Goal: Navigation & Orientation: Find specific page/section

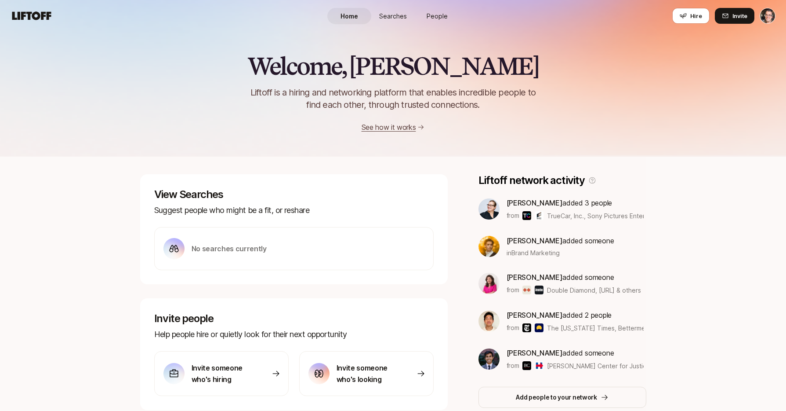
click at [241, 40] on div "Welcome, Eric 👋 Liftoff is a hiring and networking platform that enables incred…" at bounding box center [393, 77] width 786 height 157
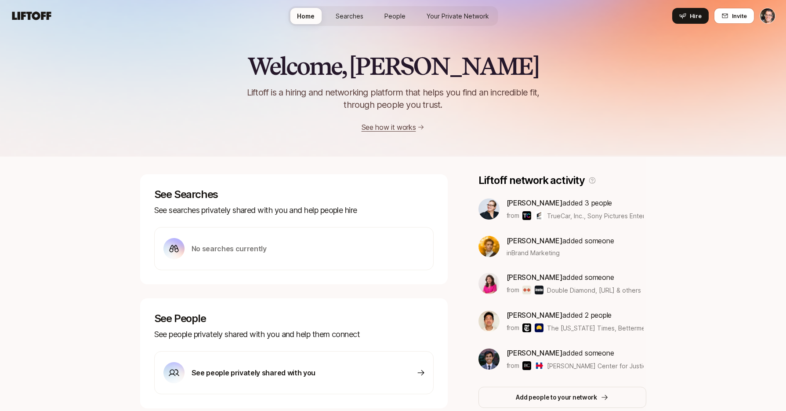
click at [215, 74] on div "Welcome, [PERSON_NAME] is a hiring and networking platform that helps you find …" at bounding box center [393, 93] width 786 height 80
click at [348, 19] on span "Searches" at bounding box center [350, 15] width 28 height 9
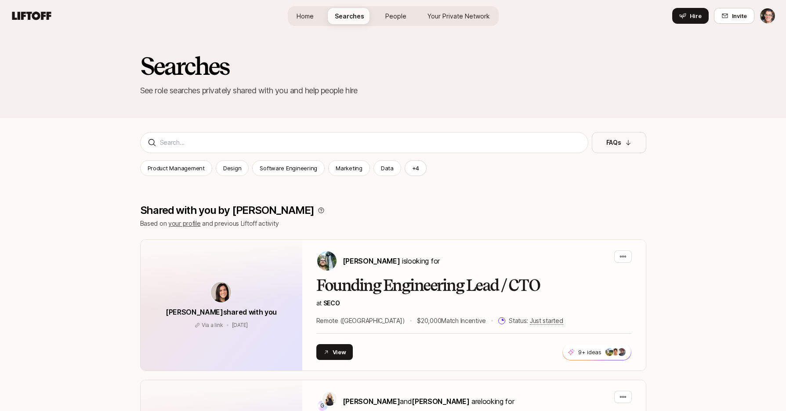
click at [394, 17] on span "People" at bounding box center [396, 15] width 21 height 9
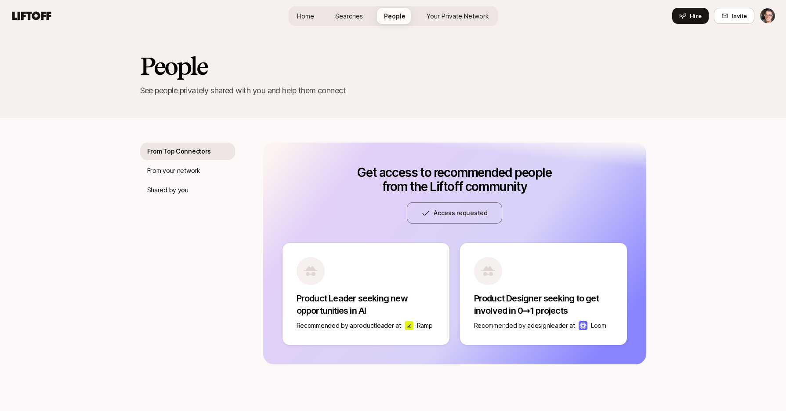
click at [439, 19] on span "Your Private Network" at bounding box center [458, 15] width 62 height 9
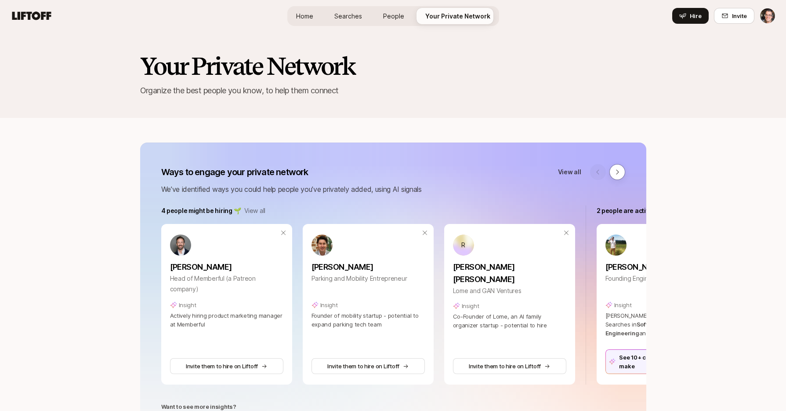
click at [346, 15] on span "Searches" at bounding box center [349, 15] width 28 height 9
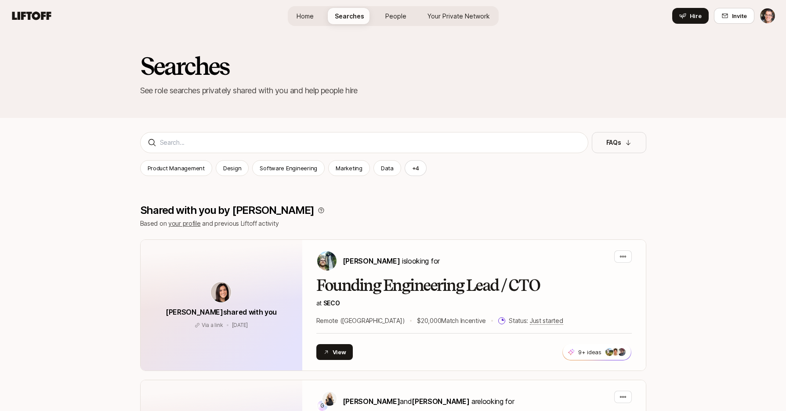
click at [307, 15] on span "Home" at bounding box center [305, 15] width 17 height 9
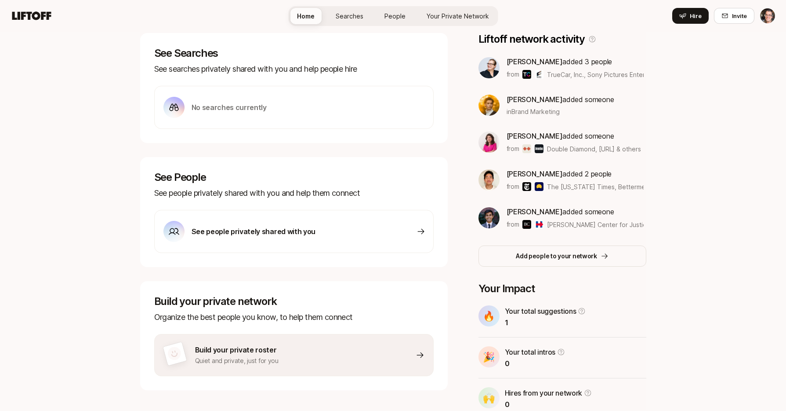
scroll to position [153, 0]
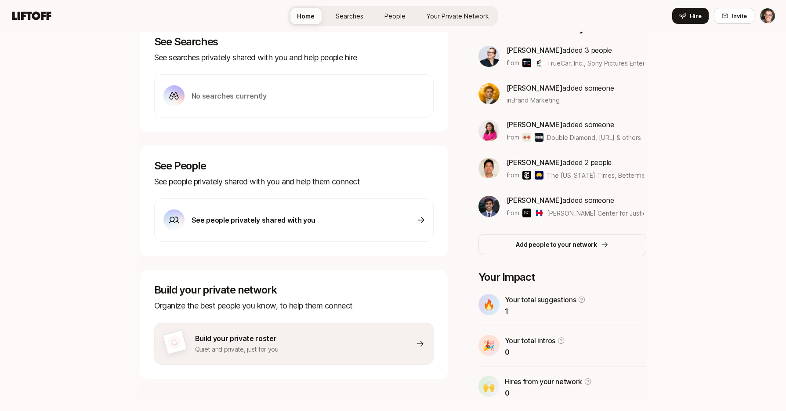
click at [241, 89] on div "No searches currently" at bounding box center [215, 95] width 103 height 21
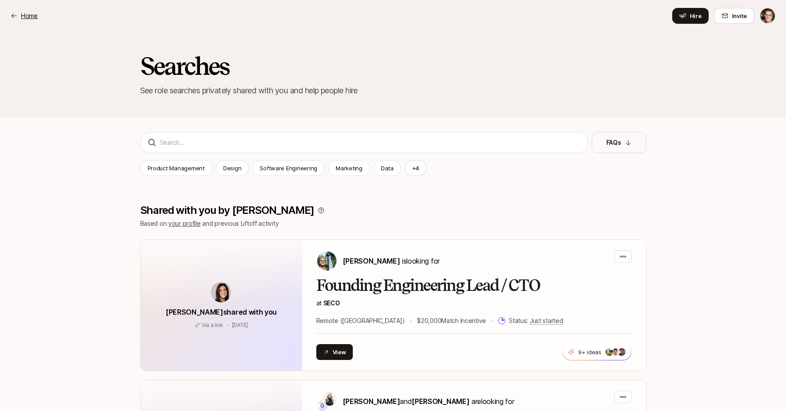
click at [19, 12] on div "Home" at bounding box center [24, 16] width 27 height 11
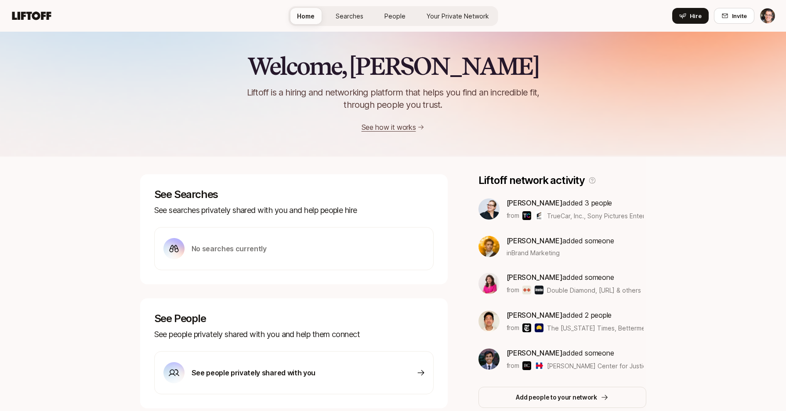
scroll to position [153, 0]
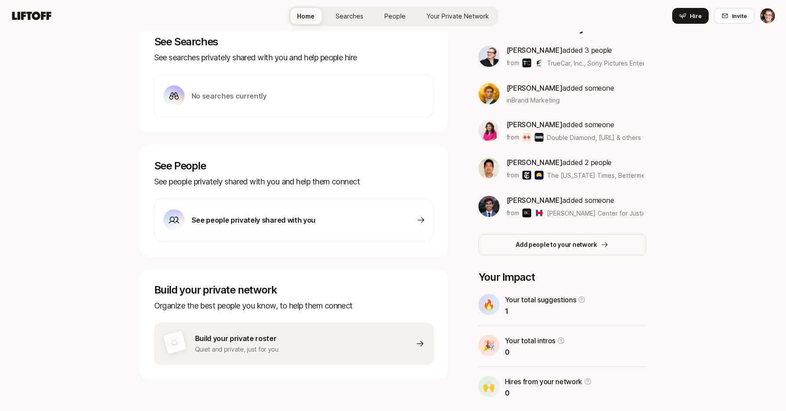
click at [399, 16] on span "People" at bounding box center [395, 15] width 21 height 9
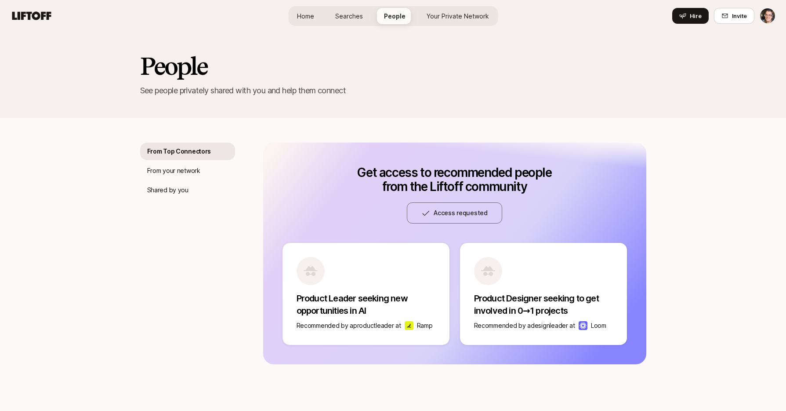
click at [37, 15] on icon at bounding box center [31, 15] width 39 height 8
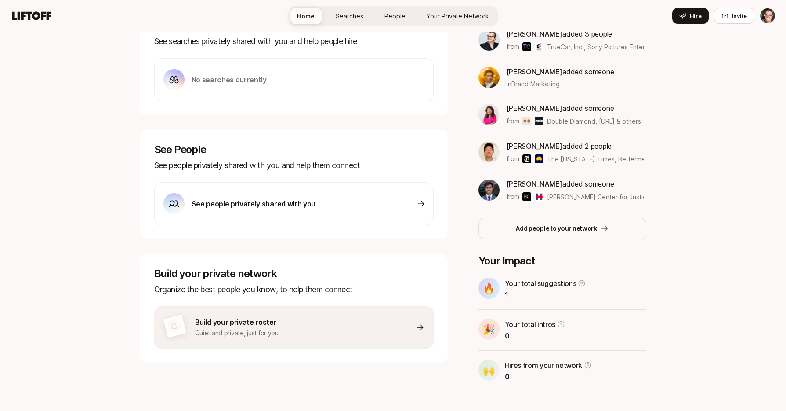
scroll to position [175, 0]
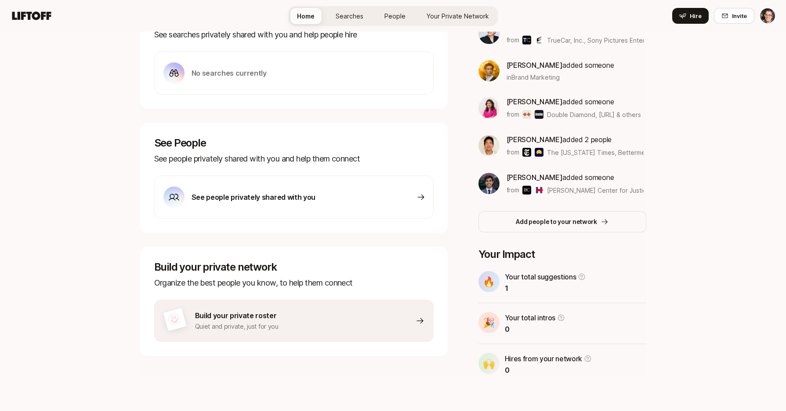
click at [277, 198] on p "See people privately shared with you" at bounding box center [254, 196] width 124 height 11
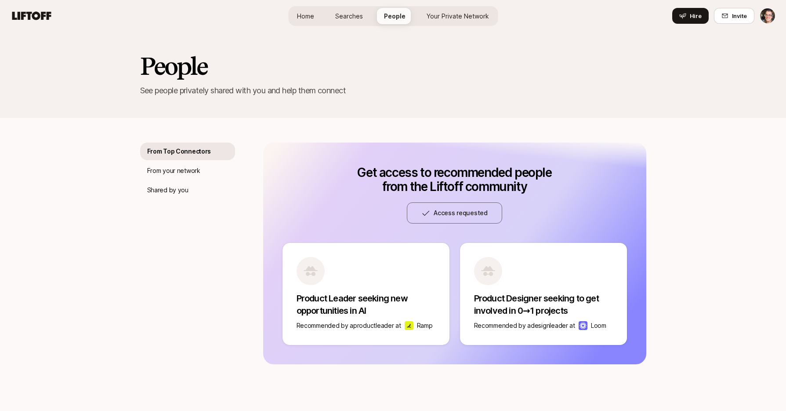
scroll to position [2, 0]
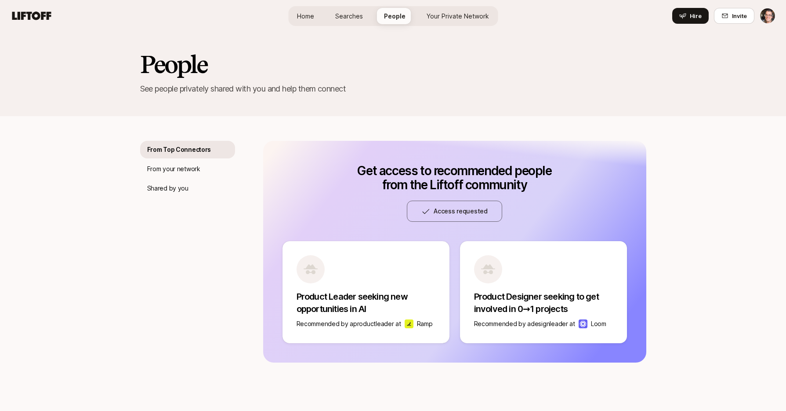
click at [463, 20] on link "Your Private Network" at bounding box center [458, 16] width 76 height 16
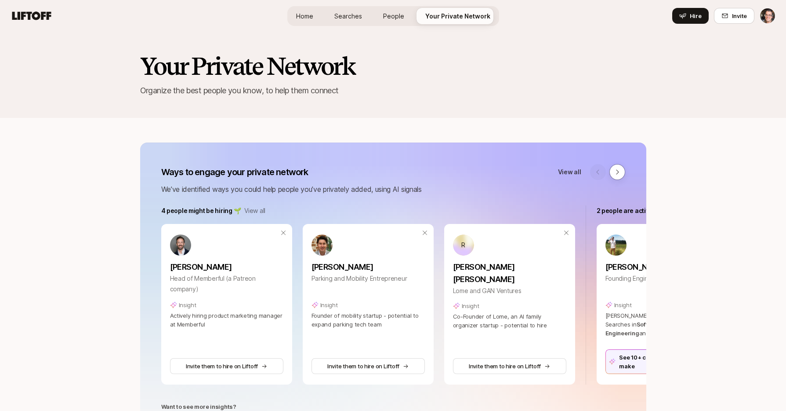
click at [394, 16] on span "People" at bounding box center [393, 15] width 21 height 9
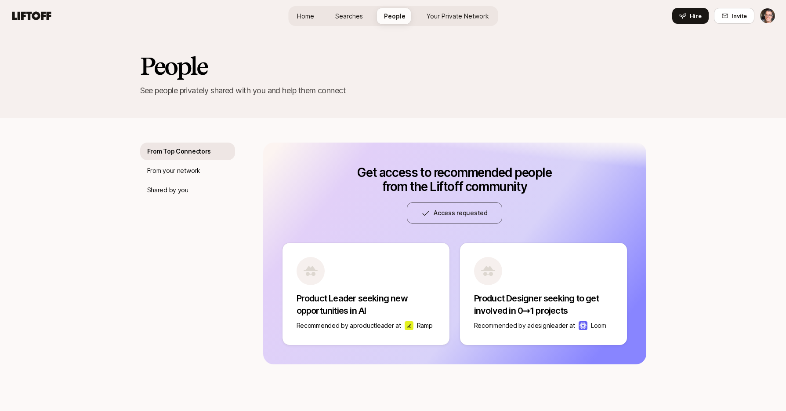
scroll to position [2, 0]
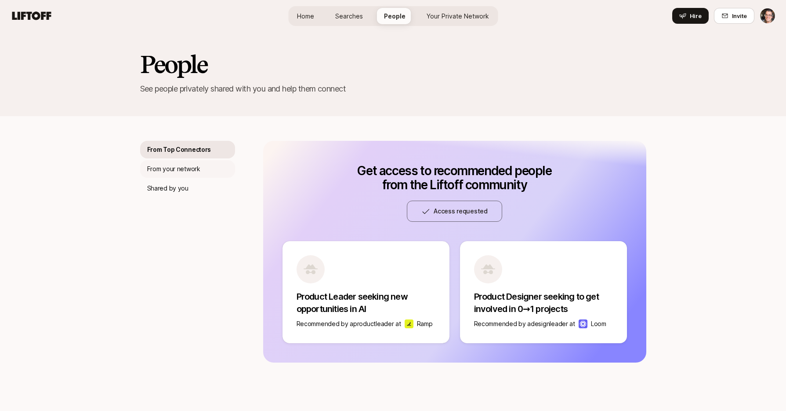
click at [169, 164] on p "From your network" at bounding box center [173, 169] width 53 height 11
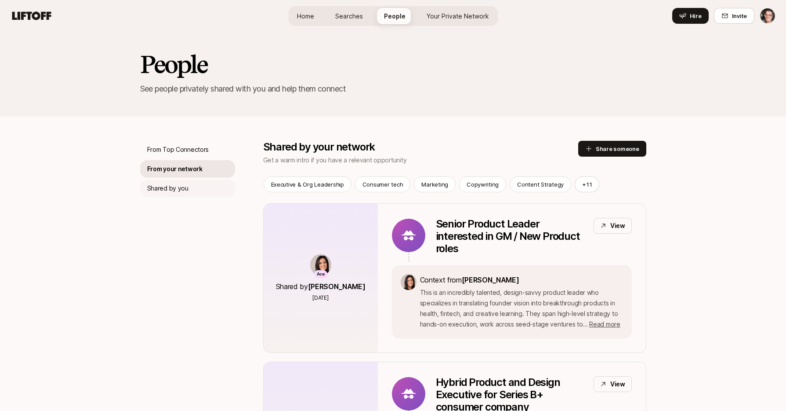
click at [173, 183] on p "Shared by you" at bounding box center [167, 188] width 41 height 11
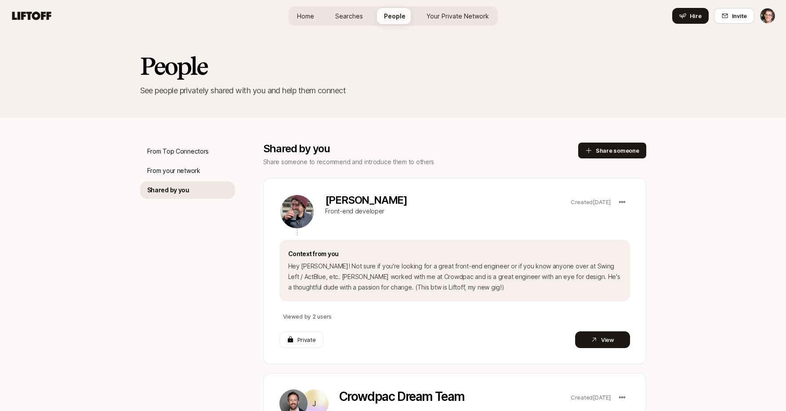
click at [468, 16] on span "Your Private Network" at bounding box center [458, 15] width 62 height 9
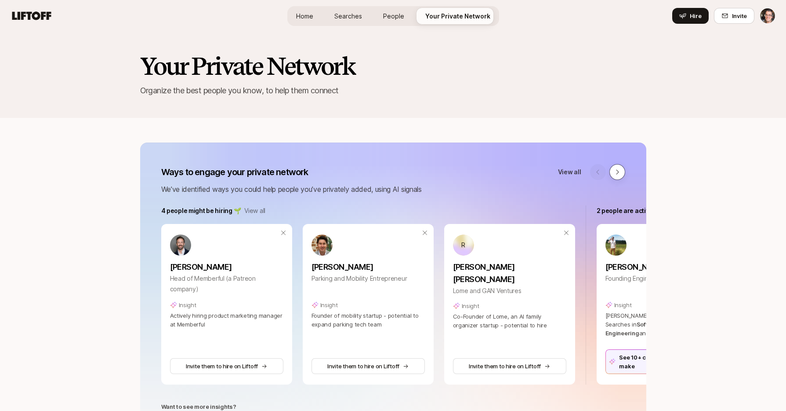
click at [618, 172] on icon at bounding box center [617, 171] width 3 height 5
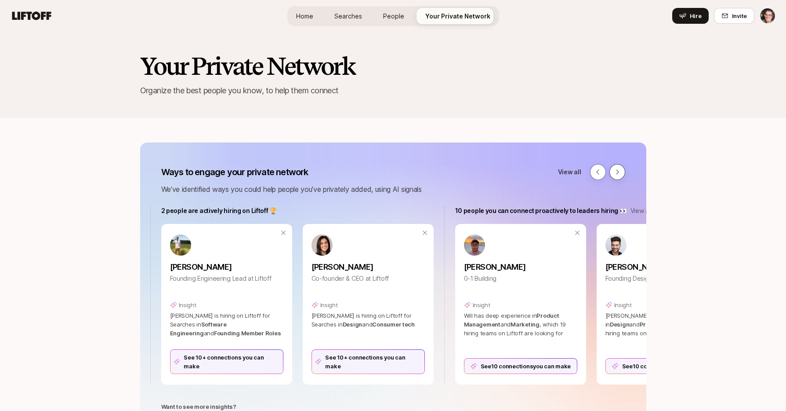
click at [618, 172] on icon at bounding box center [617, 171] width 3 height 5
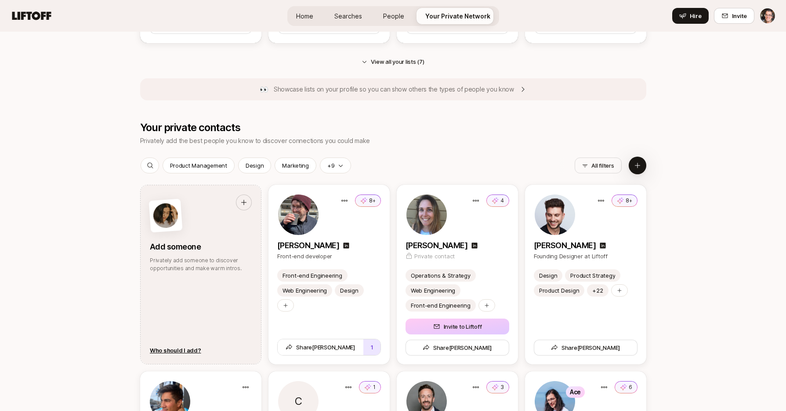
scroll to position [1028, 0]
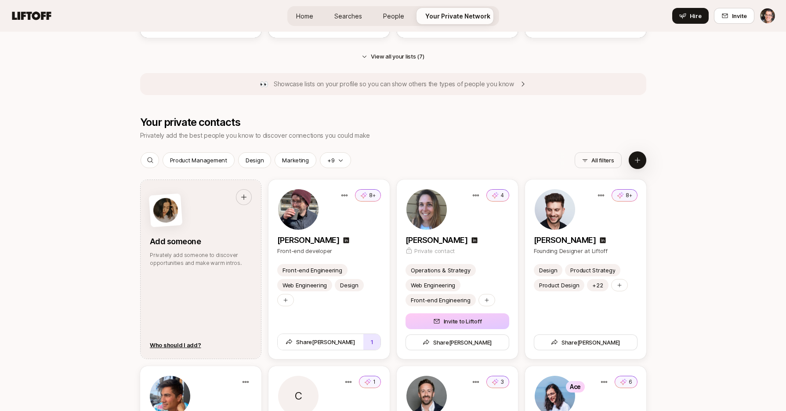
click at [352, 18] on span "Searches" at bounding box center [349, 15] width 28 height 9
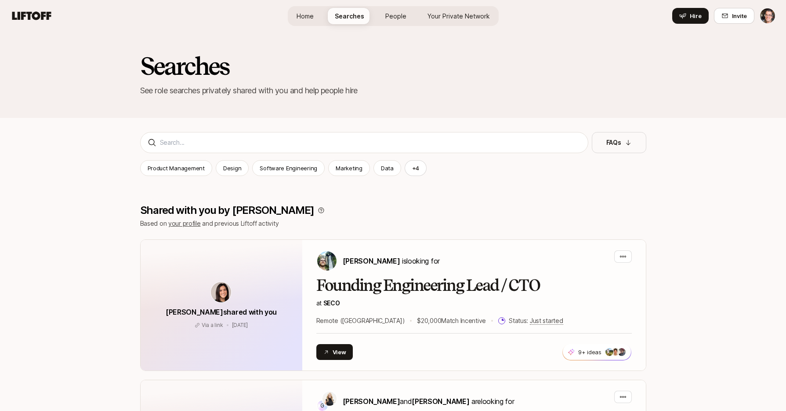
click at [389, 13] on span "People" at bounding box center [396, 15] width 21 height 9
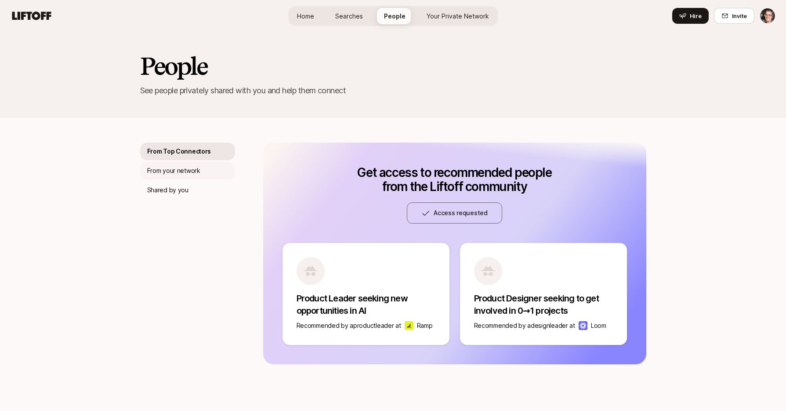
click at [200, 168] on div "From your network" at bounding box center [187, 171] width 95 height 18
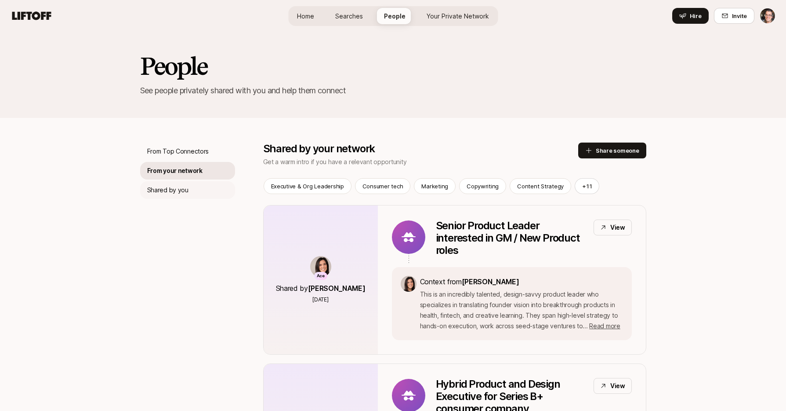
click at [169, 187] on p "Shared by you" at bounding box center [167, 190] width 41 height 11
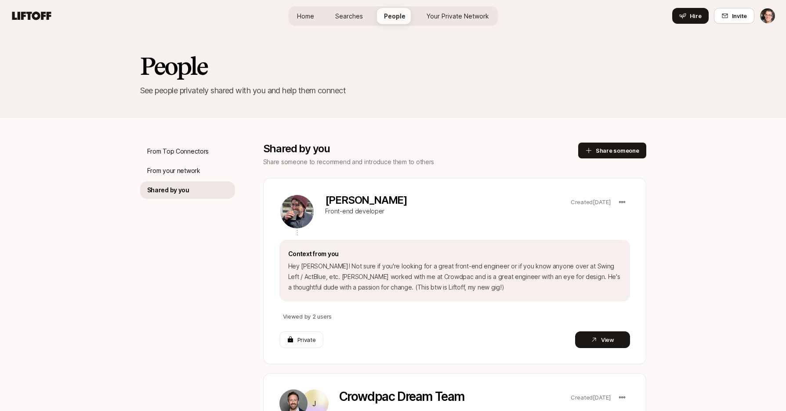
click at [304, 10] on link "Home" at bounding box center [305, 16] width 31 height 16
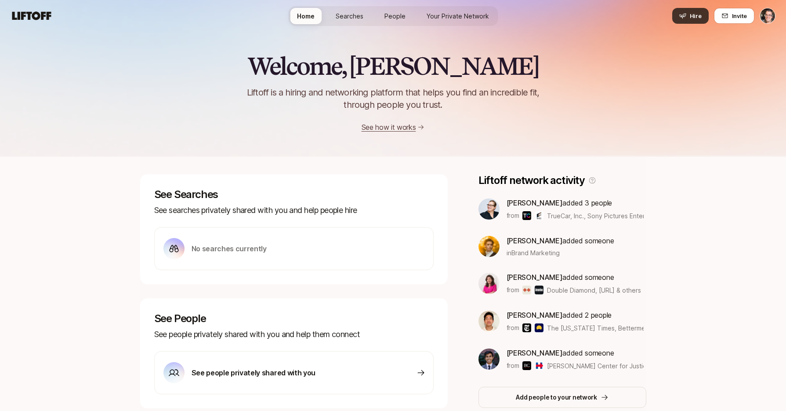
click at [686, 15] on icon at bounding box center [683, 16] width 7 height 5
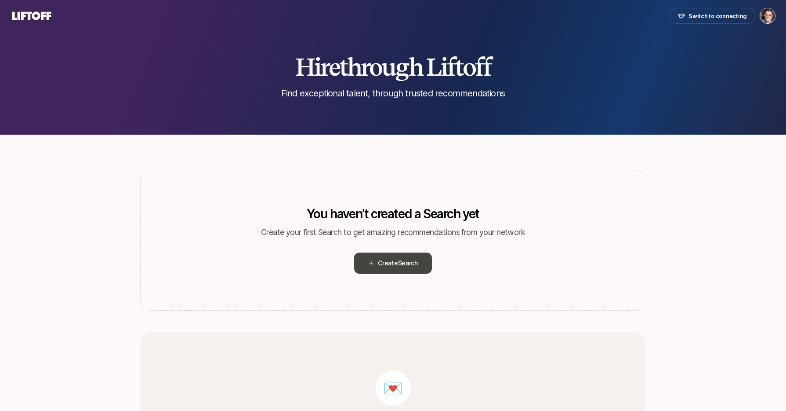
click at [387, 264] on span "Create Search" at bounding box center [398, 263] width 40 height 11
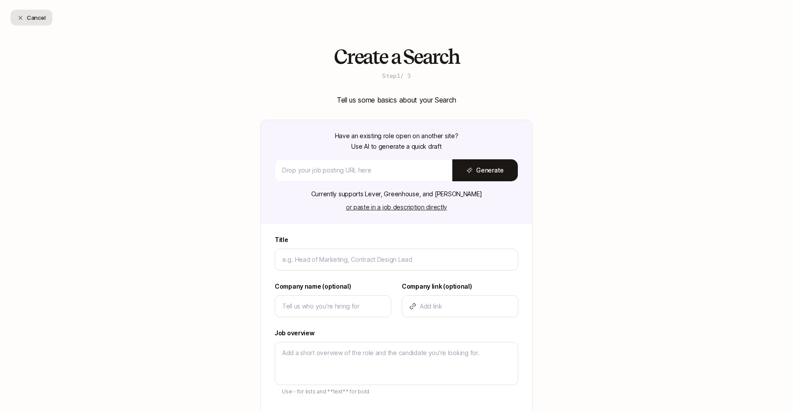
click at [29, 23] on button "Cancel" at bounding box center [32, 18] width 42 height 16
type textarea "x"
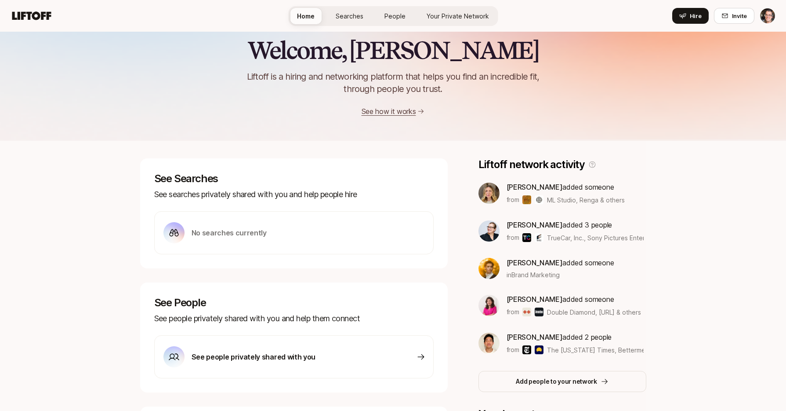
scroll to position [148, 0]
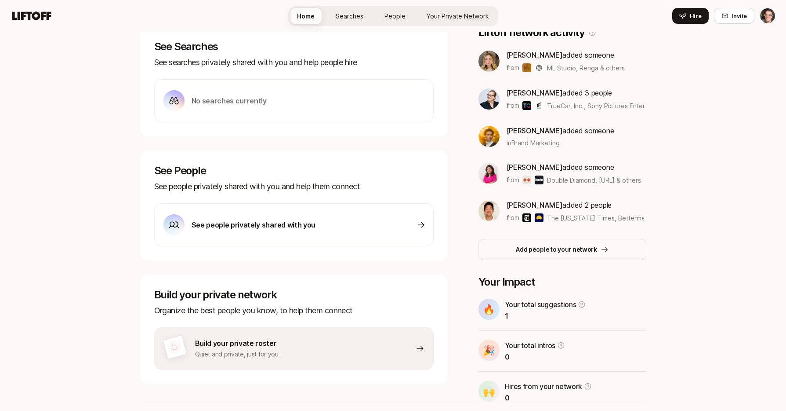
click at [253, 346] on p "Build your private roster" at bounding box center [237, 342] width 84 height 11
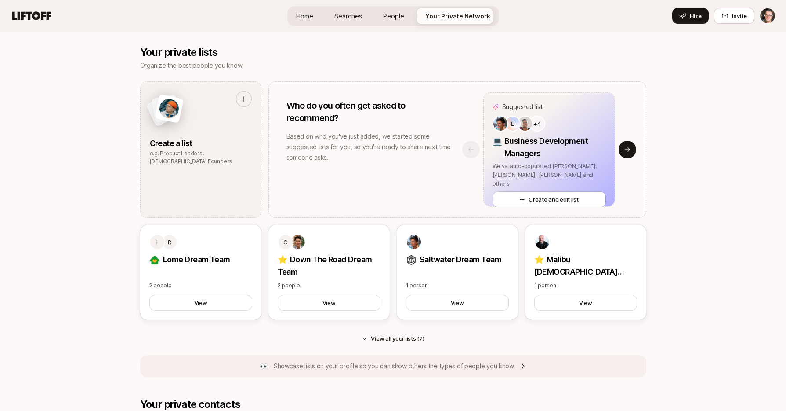
scroll to position [743, 0]
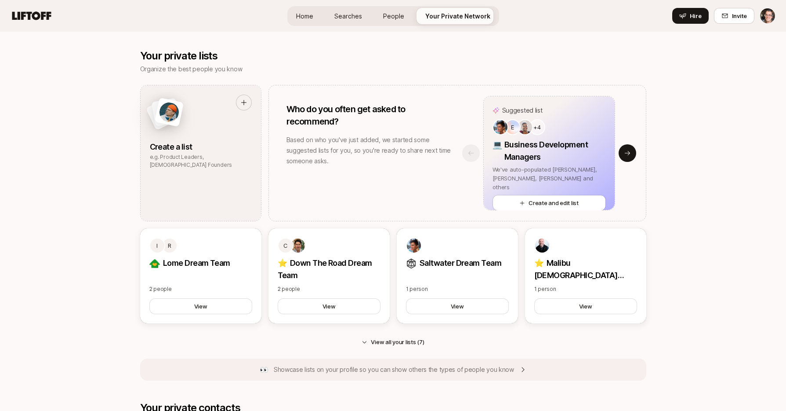
click at [32, 15] on icon at bounding box center [32, 16] width 42 height 12
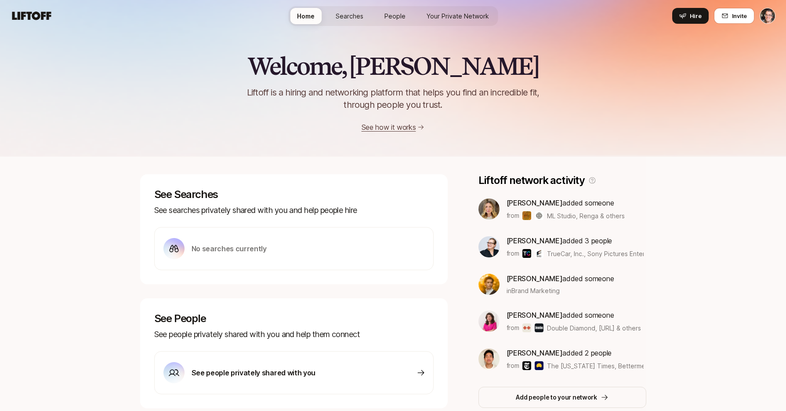
click at [148, 44] on div "Welcome, Eric 👋 Liftoff is a hiring and networking platform that helps you find…" at bounding box center [393, 77] width 786 height 157
click at [103, 240] on div "Welcome, Eric 👋 Liftoff is a hiring and networking platform that helps you find…" at bounding box center [393, 309] width 786 height 554
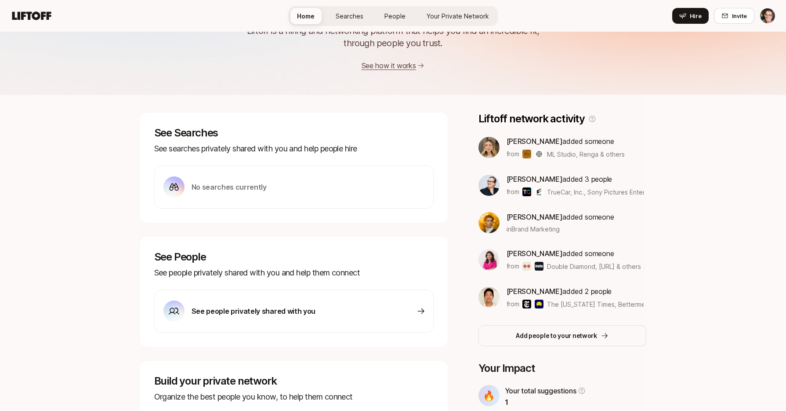
scroll to position [118, 0]
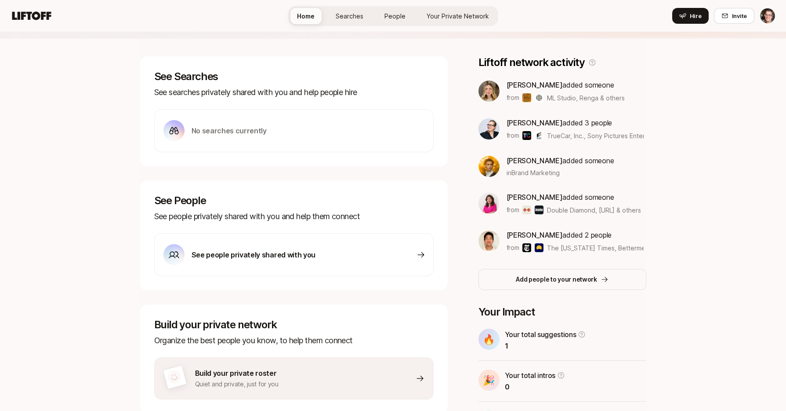
click at [49, 182] on div "Welcome, Eric 👋 Liftoff is a hiring and networking platform that helps you find…" at bounding box center [393, 191] width 786 height 554
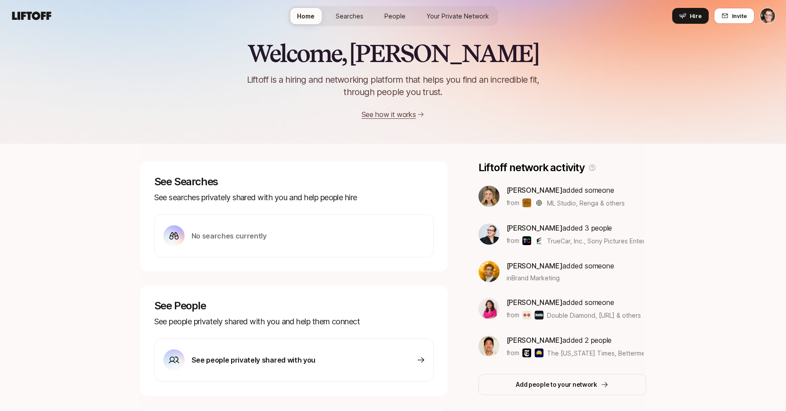
scroll to position [0, 0]
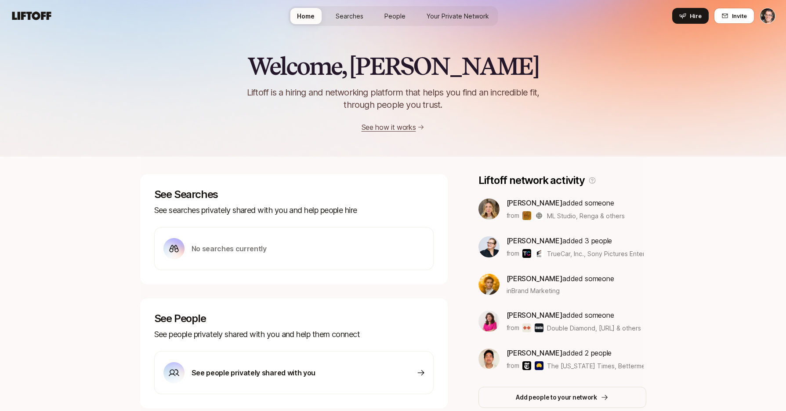
click at [331, 20] on link "Searches" at bounding box center [350, 16] width 42 height 16
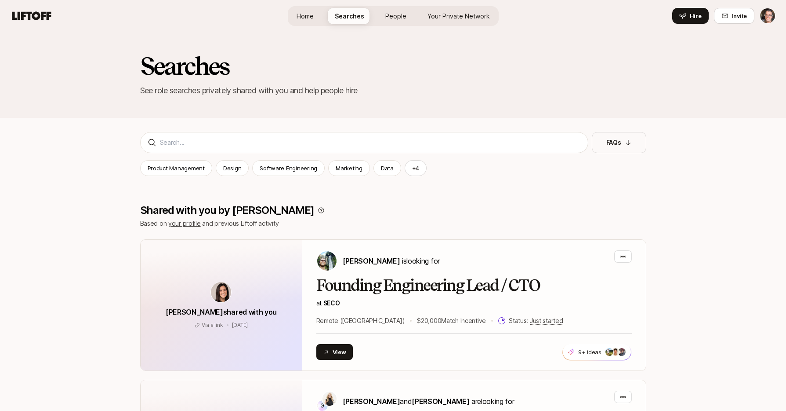
click at [390, 20] on span "People" at bounding box center [396, 15] width 21 height 9
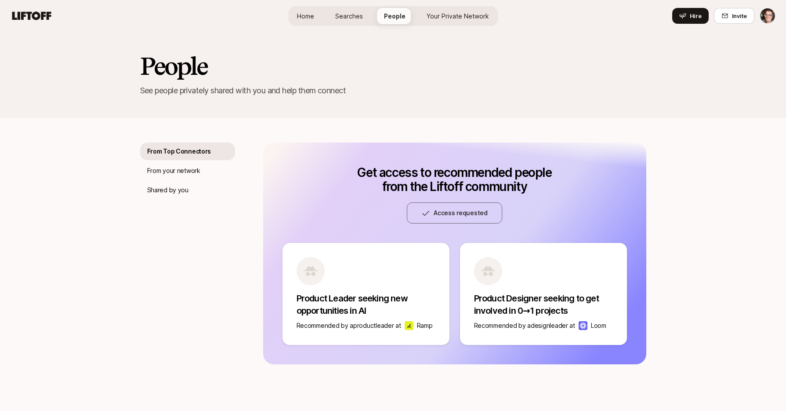
click at [366, 19] on link "Searches" at bounding box center [349, 16] width 42 height 16
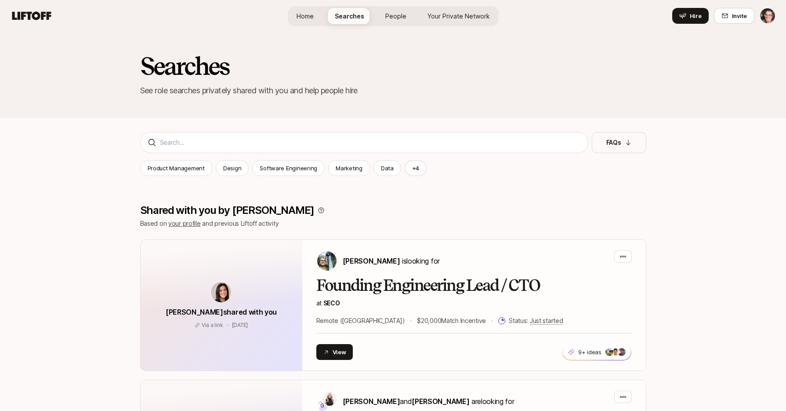
click at [318, 15] on link "Home" at bounding box center [305, 16] width 31 height 16
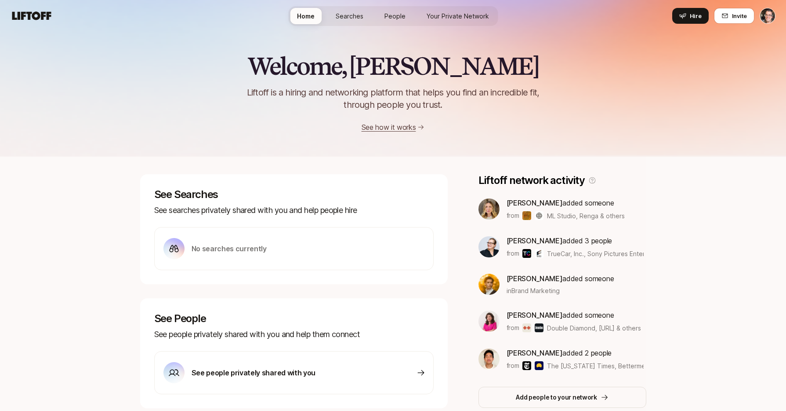
click at [360, 22] on link "Searches" at bounding box center [350, 16] width 42 height 16
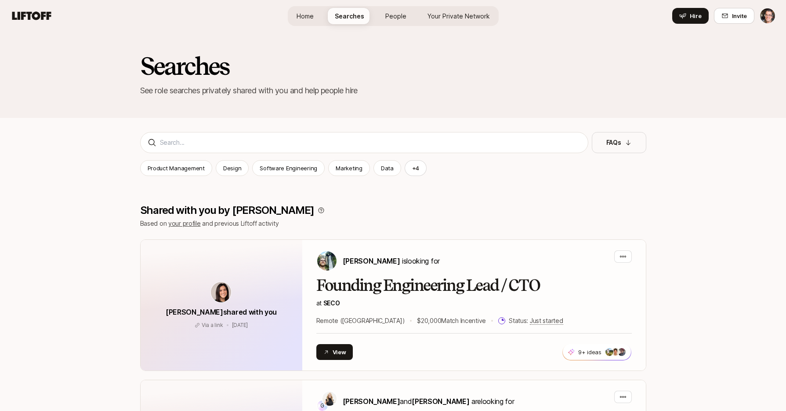
click at [388, 18] on span "People" at bounding box center [396, 15] width 21 height 9
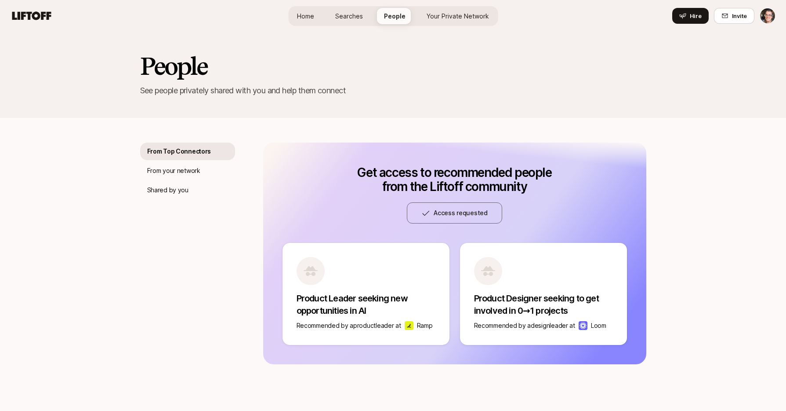
click at [457, 15] on span "Your Private Network" at bounding box center [458, 15] width 62 height 9
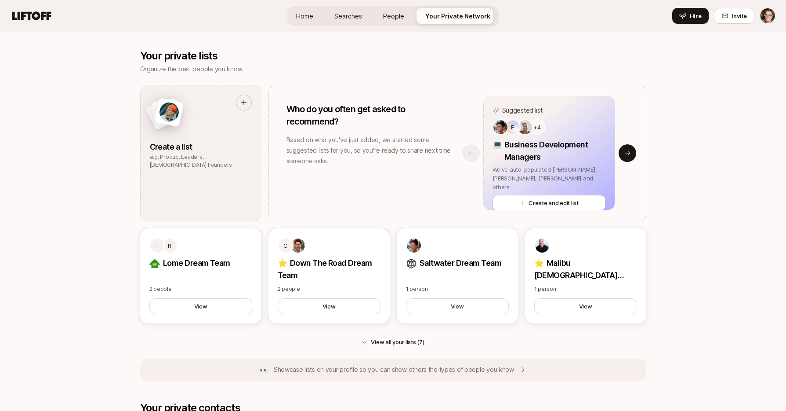
click at [352, 18] on span "Searches" at bounding box center [349, 15] width 28 height 9
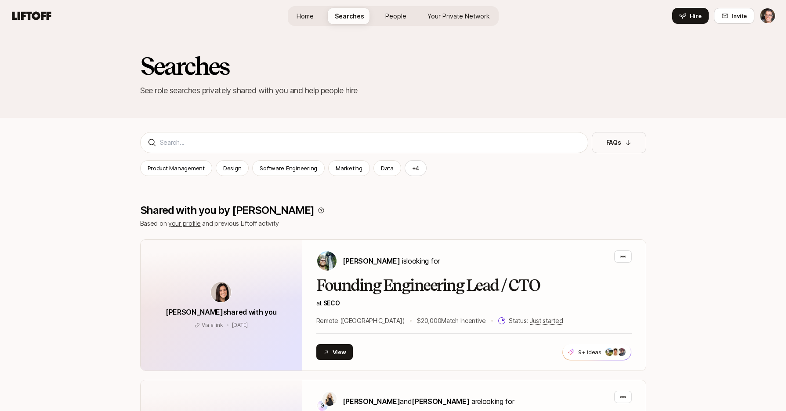
click at [313, 11] on span "Home" at bounding box center [305, 15] width 17 height 9
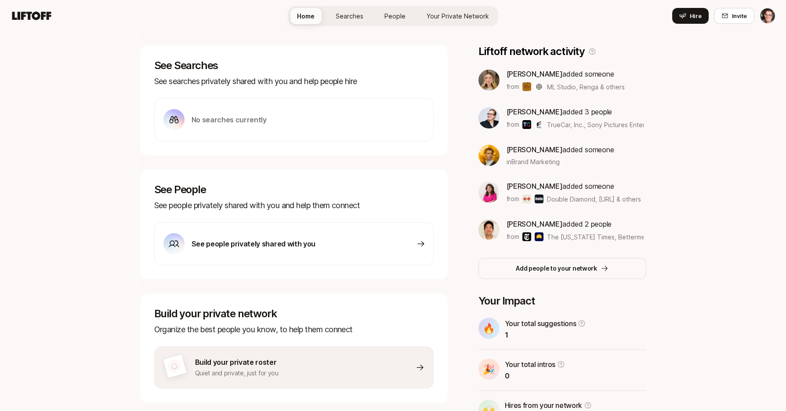
scroll to position [175, 0]
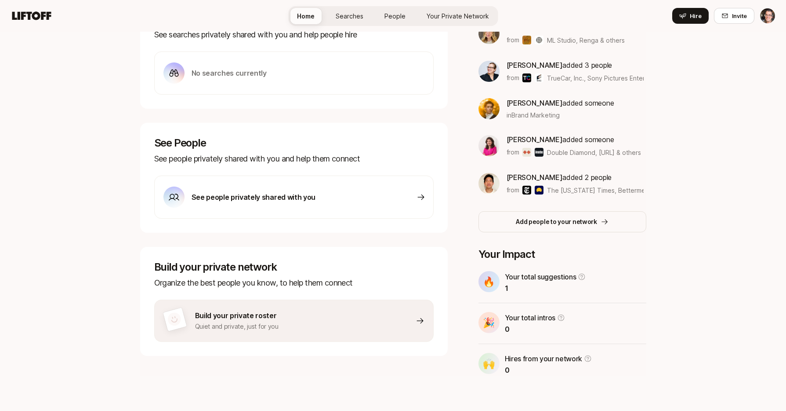
click at [277, 316] on p "Build your private roster" at bounding box center [237, 314] width 84 height 11
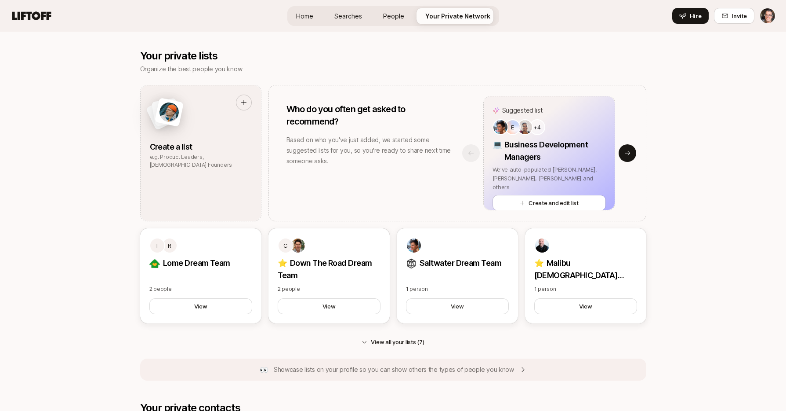
click at [33, 16] on icon at bounding box center [31, 15] width 39 height 8
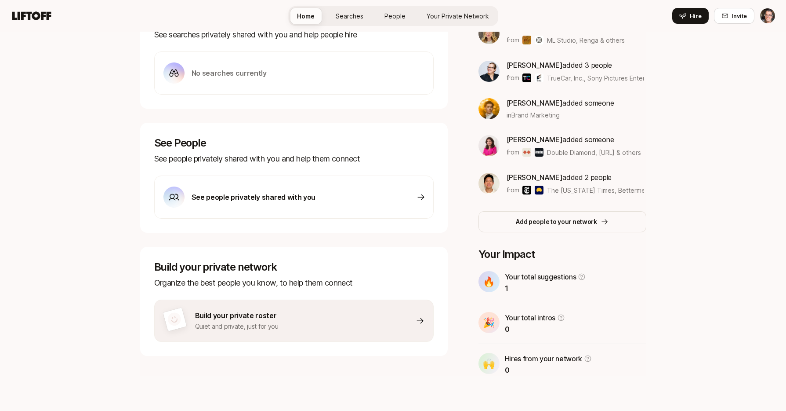
click at [358, 26] on div "Home Searches People Your Private Network Hire" at bounding box center [393, 16] width 210 height 32
click at [358, 18] on span "Searches" at bounding box center [350, 15] width 28 height 9
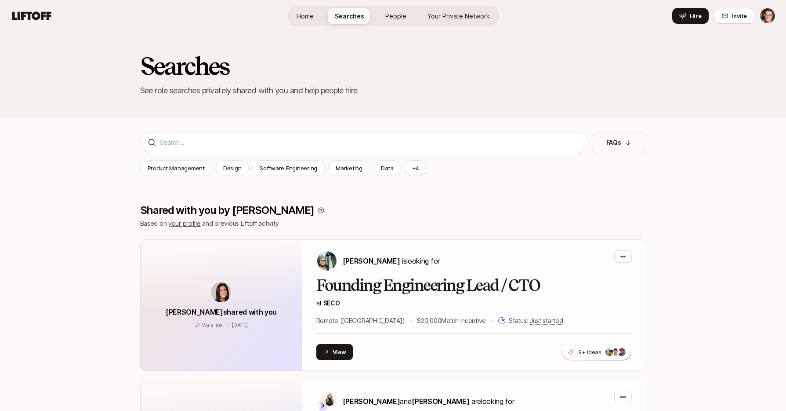
click at [397, 16] on span "People" at bounding box center [396, 15] width 21 height 9
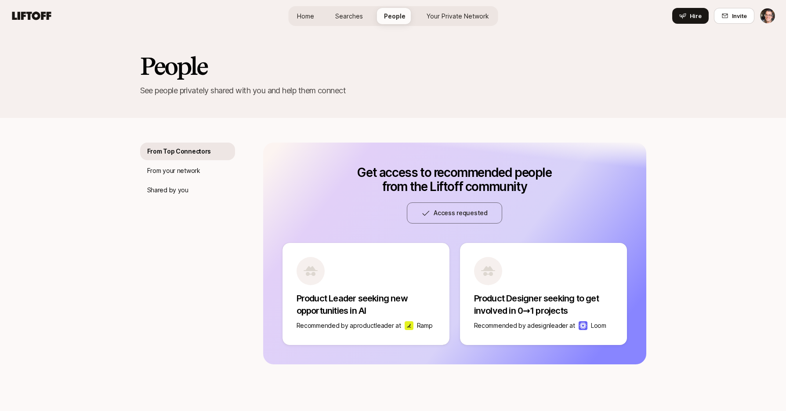
click at [453, 15] on span "Your Private Network" at bounding box center [458, 15] width 62 height 9
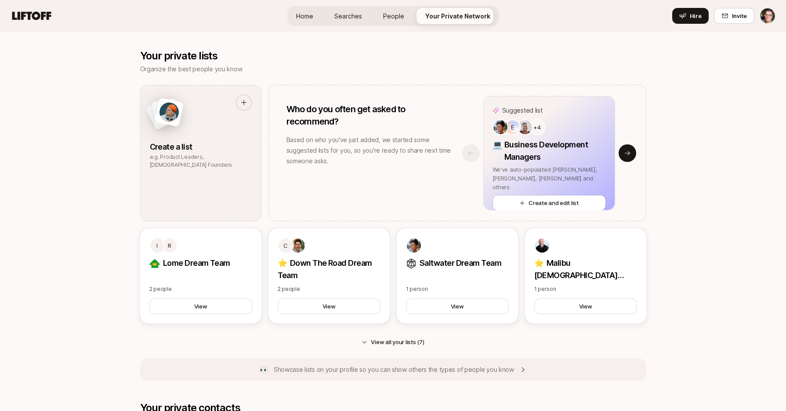
click at [301, 17] on span "Home" at bounding box center [304, 15] width 17 height 9
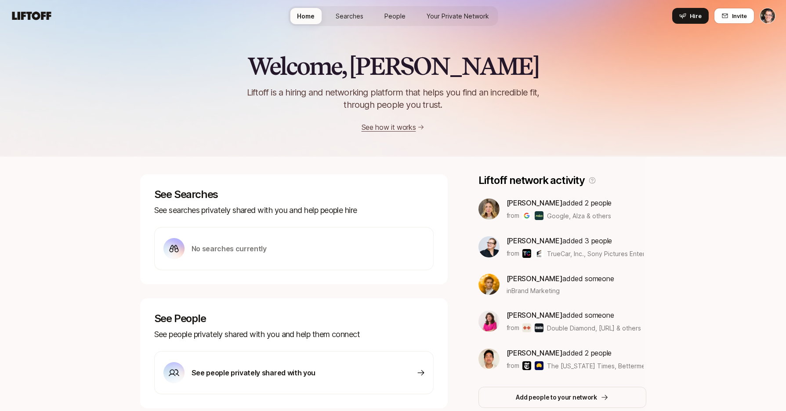
click at [339, 20] on span "Searches" at bounding box center [350, 15] width 28 height 9
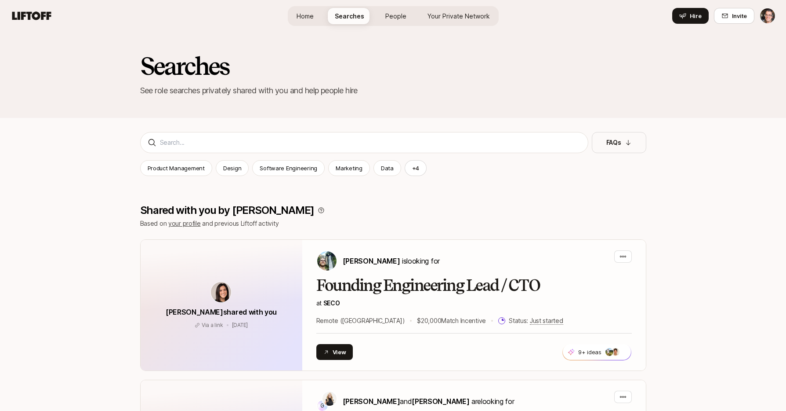
click at [401, 19] on span "People" at bounding box center [396, 15] width 21 height 9
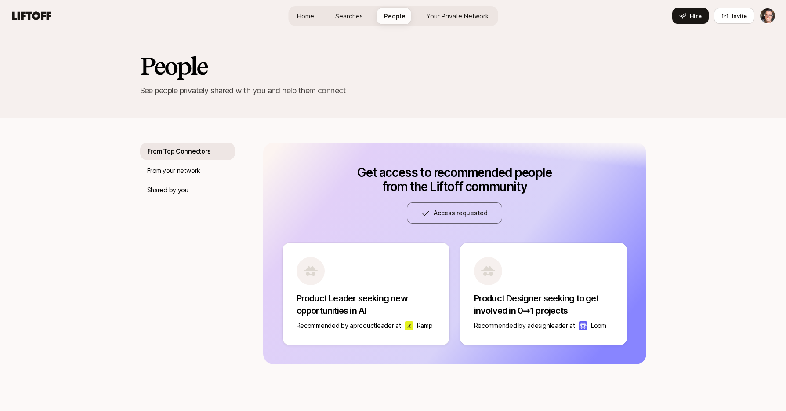
click at [449, 19] on span "Your Private Network" at bounding box center [458, 15] width 62 height 9
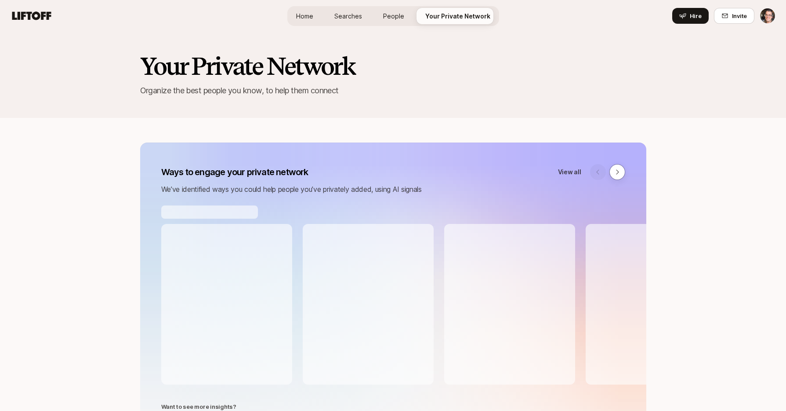
click at [315, 18] on link "Home" at bounding box center [304, 16] width 31 height 16
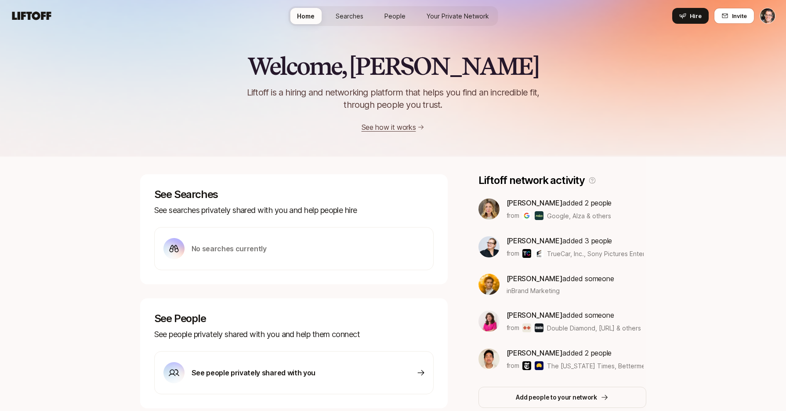
click at [448, 19] on span "Your Private Network" at bounding box center [458, 15] width 62 height 9
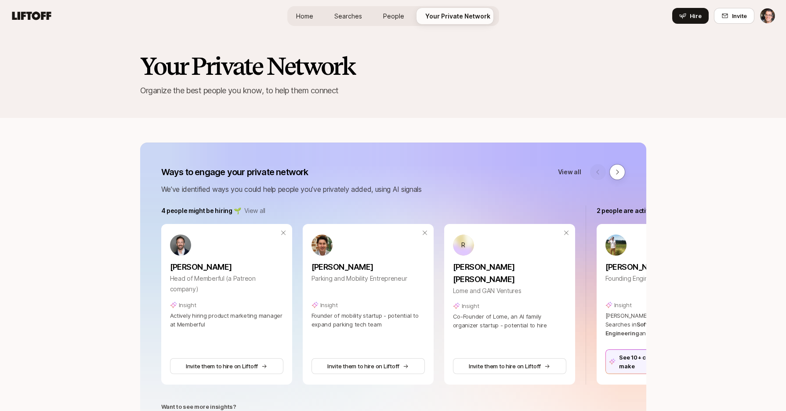
click at [401, 17] on span "People" at bounding box center [393, 15] width 21 height 9
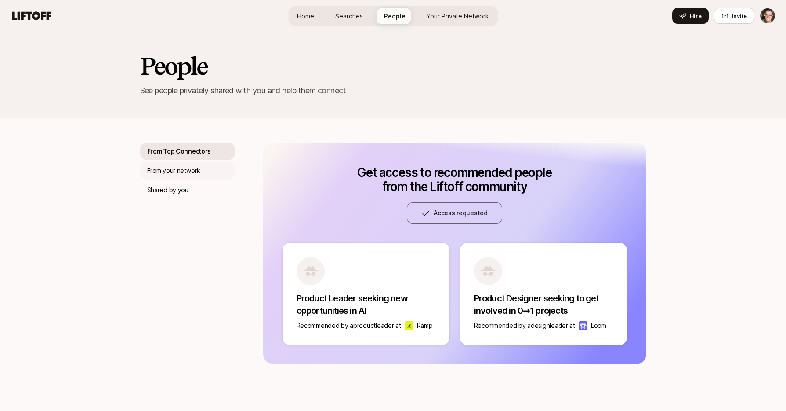
drag, startPoint x: 182, startPoint y: 171, endPoint x: 180, endPoint y: 176, distance: 5.3
click at [182, 171] on p "From your network" at bounding box center [173, 170] width 53 height 11
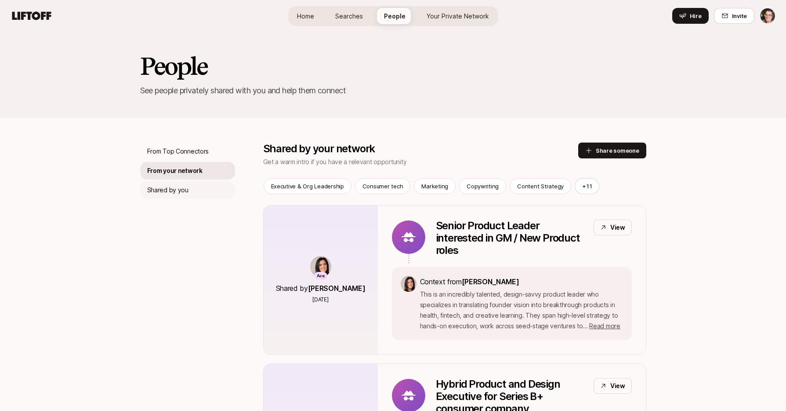
click at [176, 186] on p "Shared by you" at bounding box center [167, 190] width 41 height 11
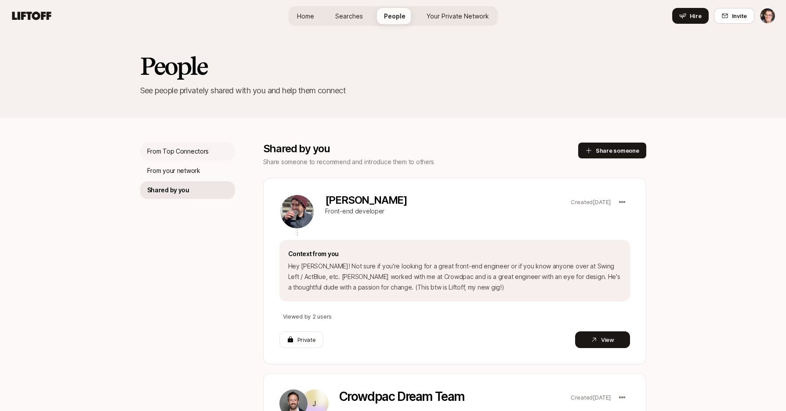
click at [183, 153] on p "From Top Connectors" at bounding box center [178, 151] width 62 height 11
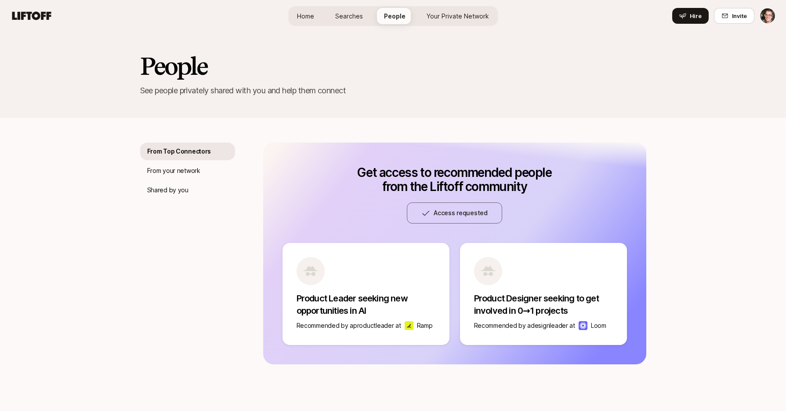
click at [473, 18] on span "Your Private Network" at bounding box center [458, 15] width 62 height 9
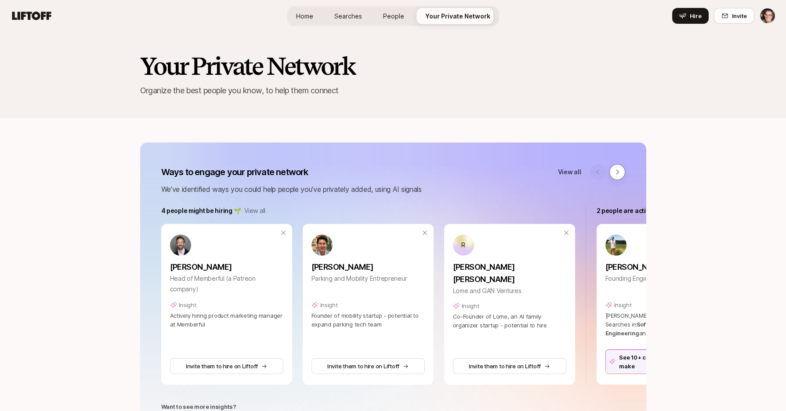
click at [351, 18] on span "Searches" at bounding box center [349, 15] width 28 height 9
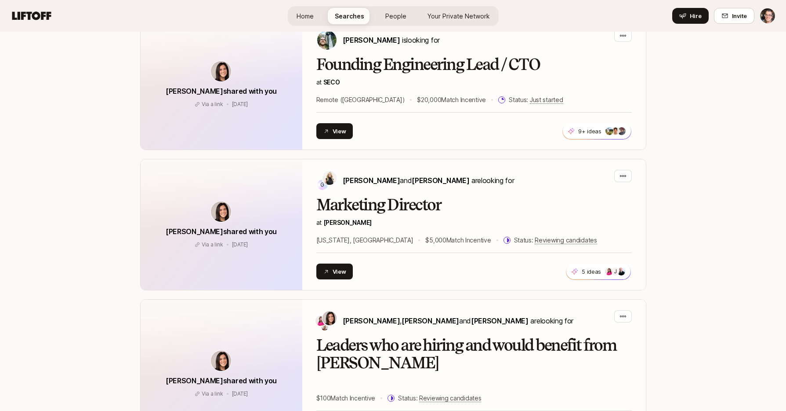
scroll to position [149, 0]
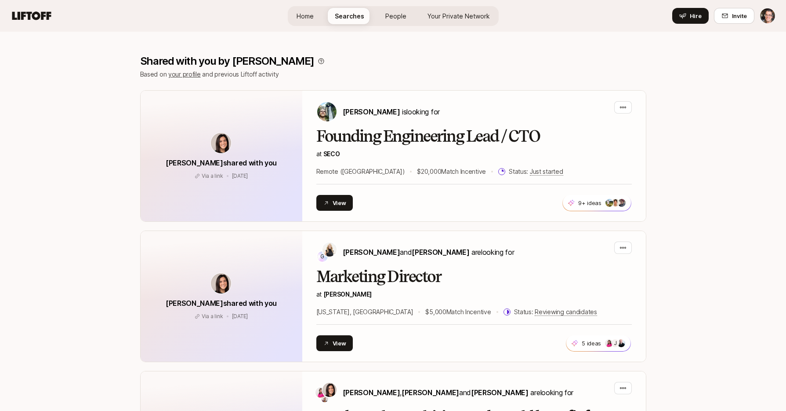
click at [307, 17] on span "Home" at bounding box center [305, 15] width 17 height 9
